Goal: Check status

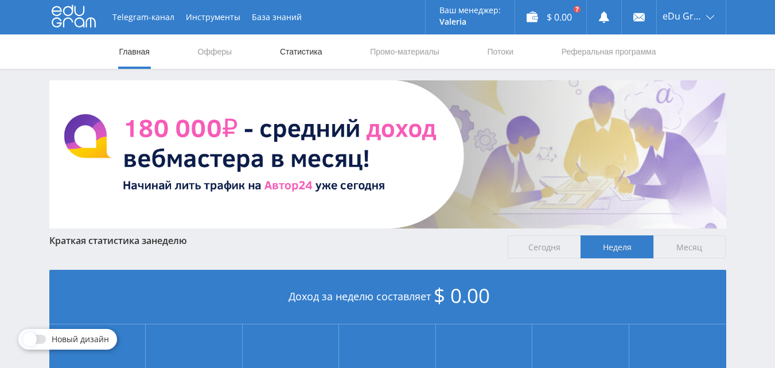
click at [310, 49] on link "Статистика" at bounding box center [301, 51] width 45 height 34
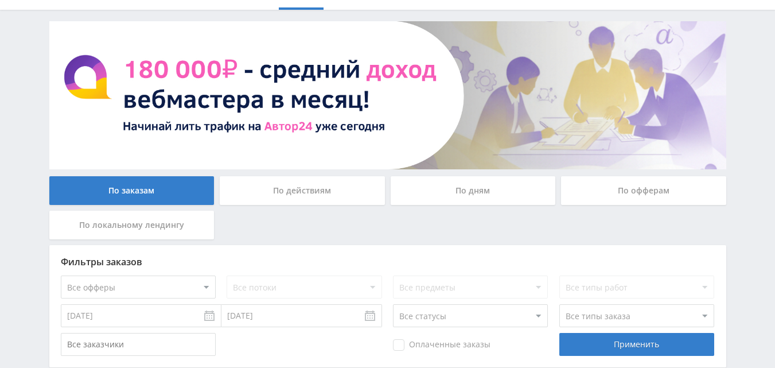
scroll to position [115, 0]
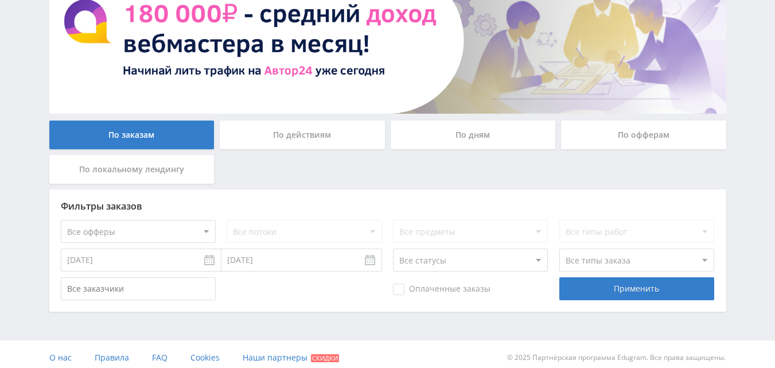
click at [282, 146] on div "По действиям" at bounding box center [302, 134] width 165 height 29
click at [0, 0] on input "По действиям" at bounding box center [0, 0] width 0 height 0
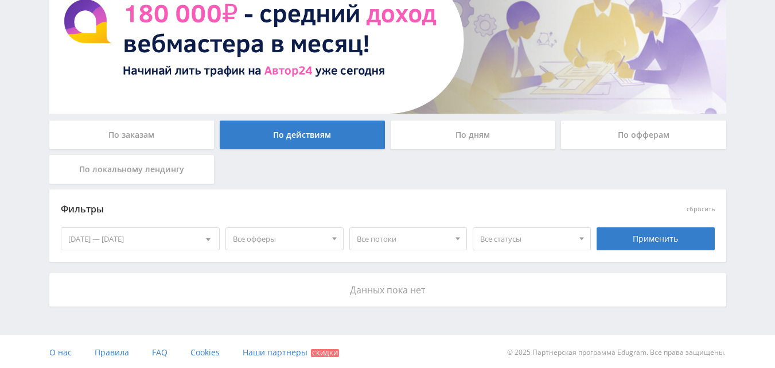
click at [639, 129] on div "По офферам" at bounding box center [643, 134] width 165 height 29
click at [0, 0] on input "По офферам" at bounding box center [0, 0] width 0 height 0
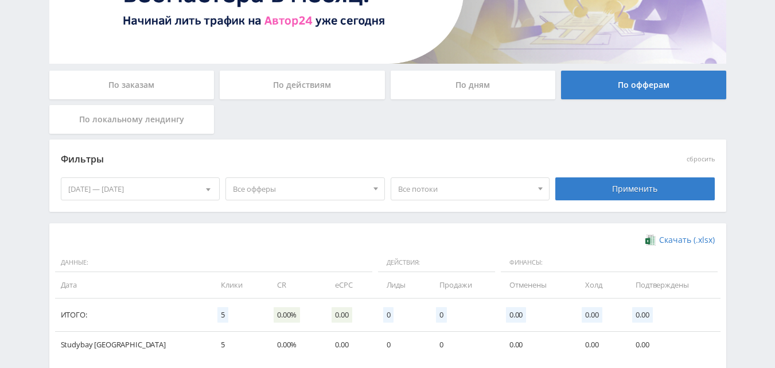
scroll to position [0, 0]
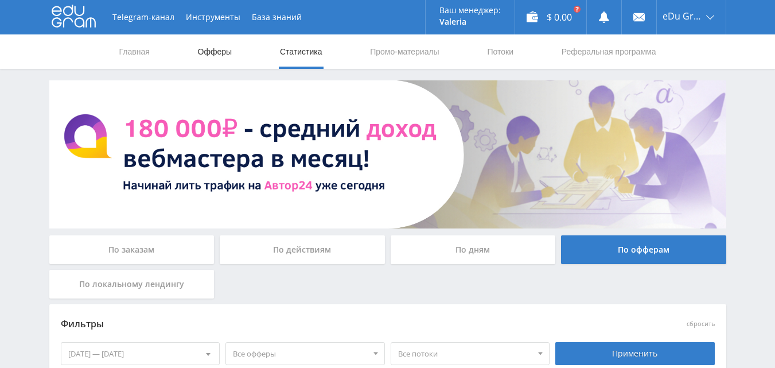
click at [223, 56] on link "Офферы" at bounding box center [215, 51] width 37 height 34
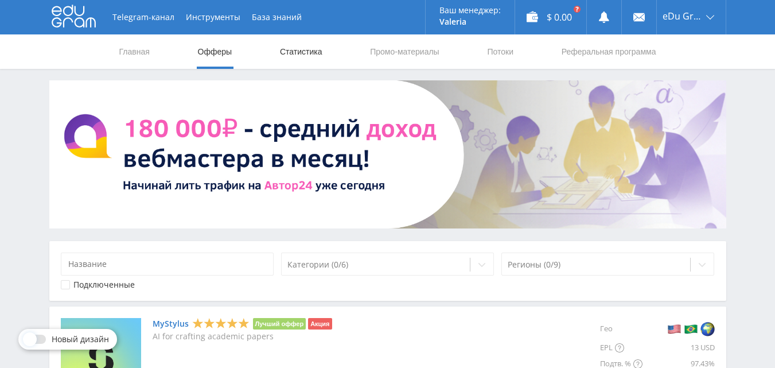
click at [293, 47] on link "Статистика" at bounding box center [301, 51] width 45 height 34
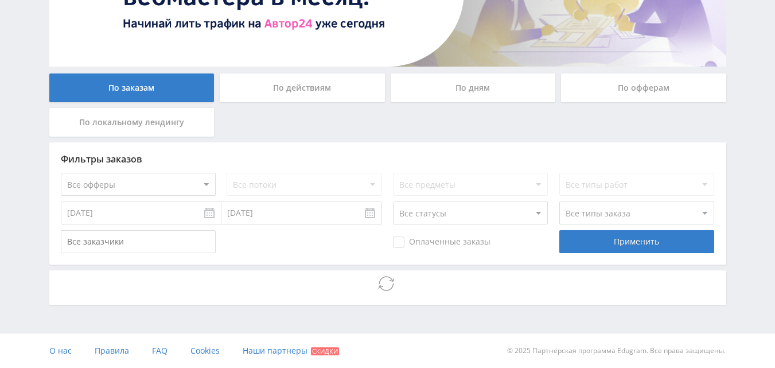
scroll to position [122, 0]
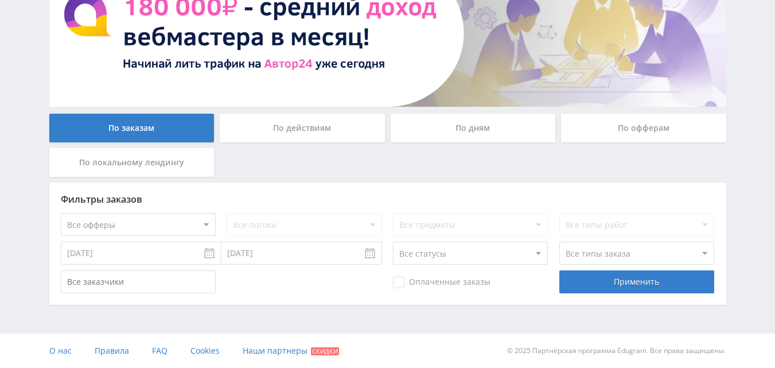
click at [290, 123] on div "По действиям" at bounding box center [302, 128] width 165 height 29
click at [0, 0] on input "По действиям" at bounding box center [0, 0] width 0 height 0
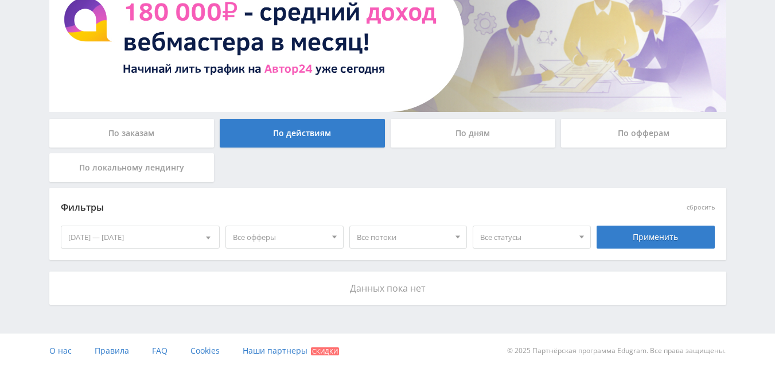
click at [460, 125] on div "По дням" at bounding box center [473, 133] width 165 height 29
click at [0, 0] on input "По дням" at bounding box center [0, 0] width 0 height 0
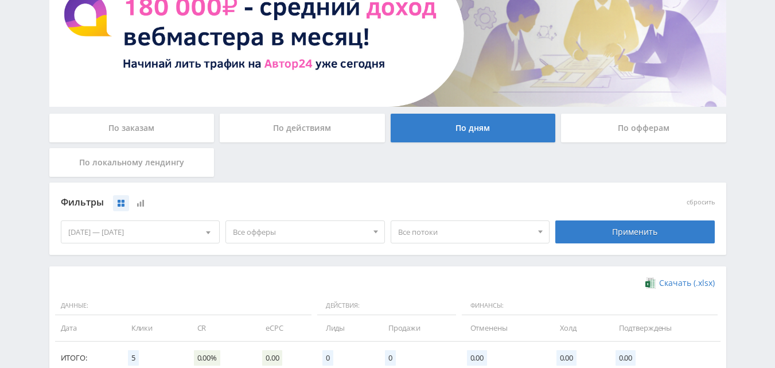
click at [612, 131] on div "По офферам" at bounding box center [643, 128] width 165 height 29
click at [0, 0] on input "По офферам" at bounding box center [0, 0] width 0 height 0
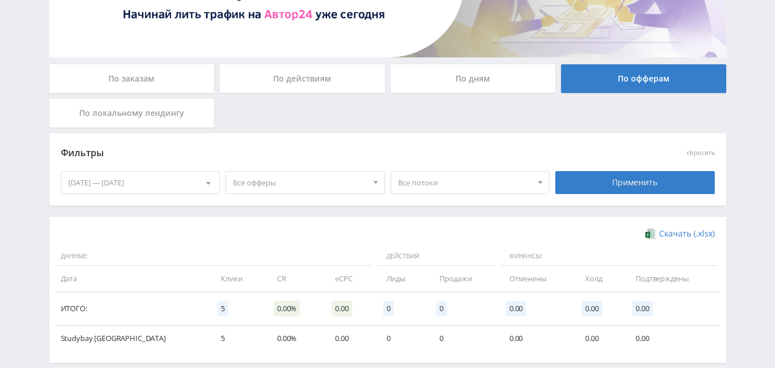
scroll to position [229, 0]
